Goal: Transaction & Acquisition: Purchase product/service

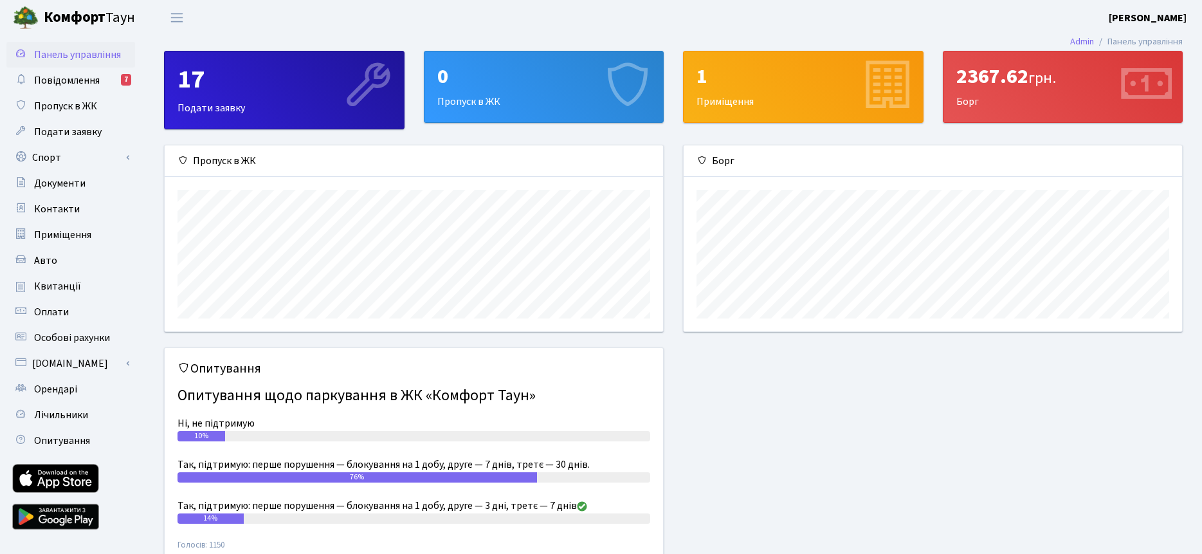
scroll to position [186, 499]
click at [42, 288] on span "Квитанції" at bounding box center [57, 286] width 47 height 14
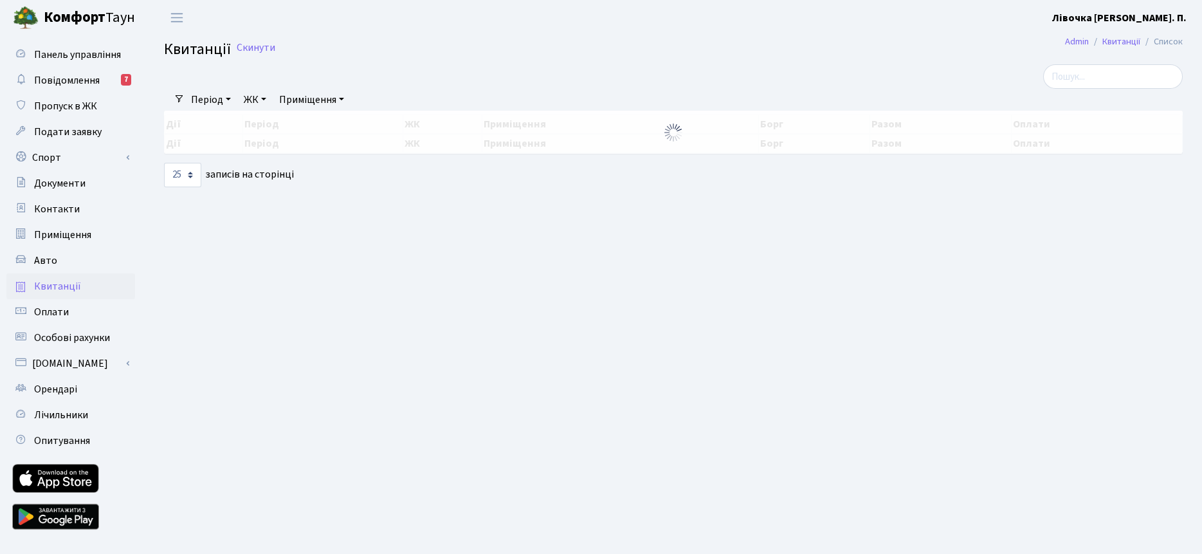
select select "25"
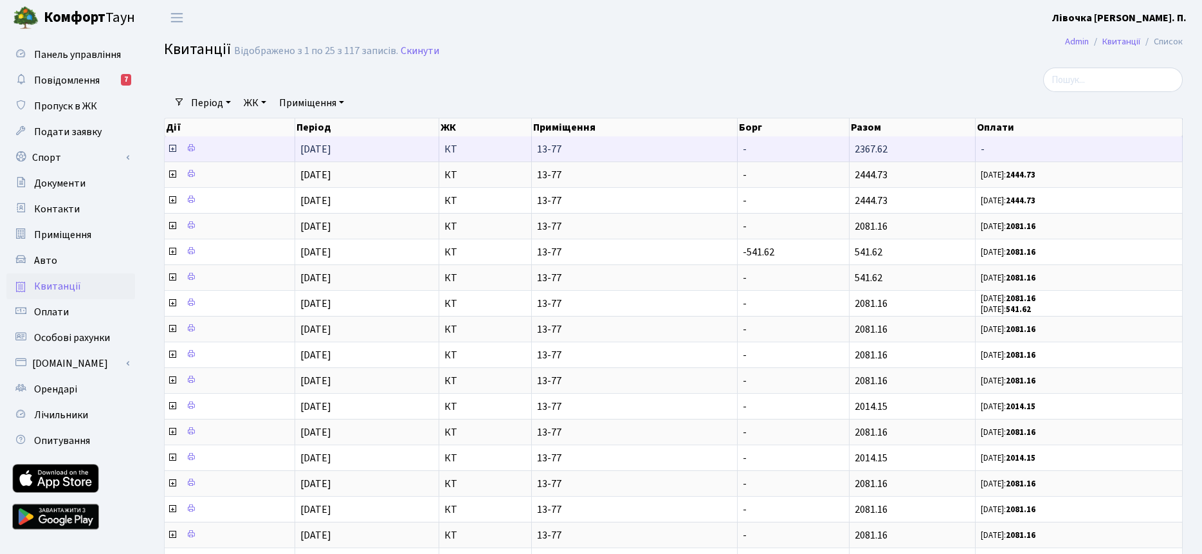
click at [178, 143] on span at bounding box center [173, 149] width 12 height 14
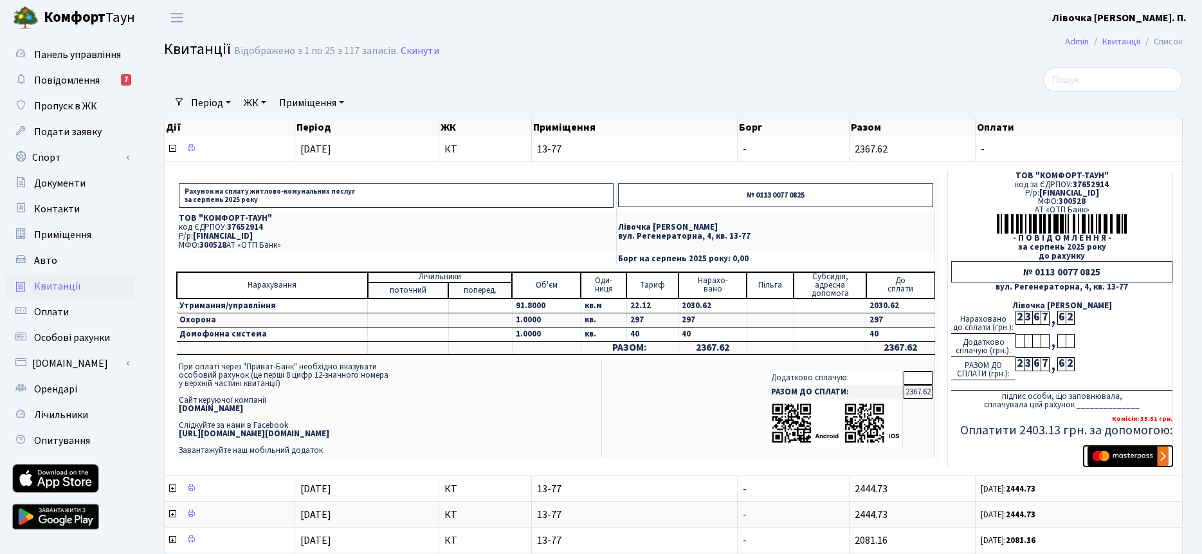
click at [1137, 455] on img "submit" at bounding box center [1128, 456] width 81 height 19
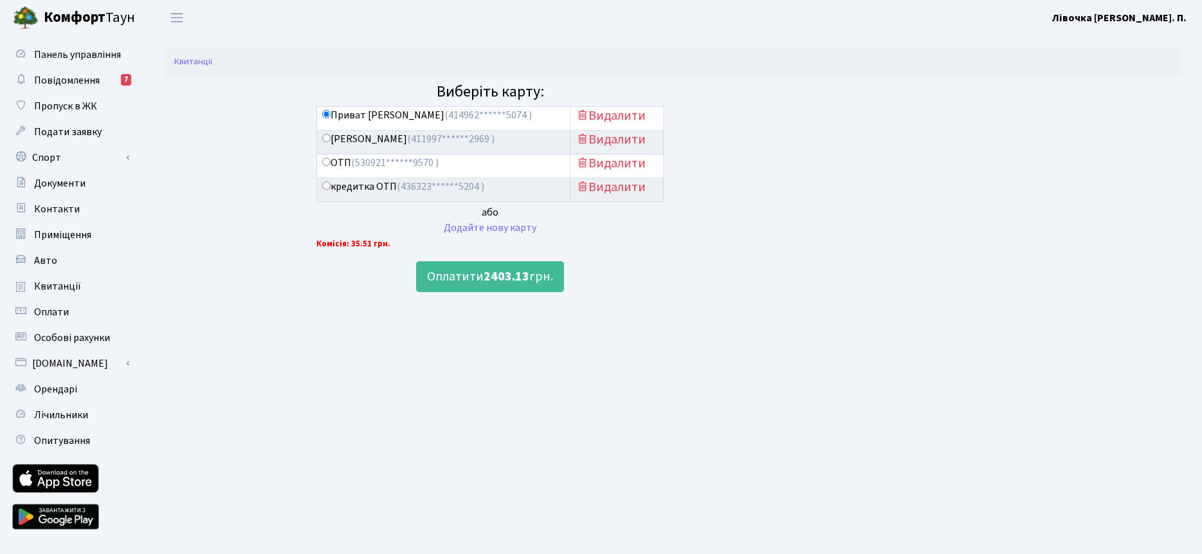
click at [325, 187] on input "кредитка ОТП (436323******5204 )" at bounding box center [326, 185] width 8 height 8
radio input "true"
click at [482, 274] on button "Оплатити 2403.13 грн." at bounding box center [490, 276] width 148 height 31
